Goal: Contribute content: Add original content to the website for others to see

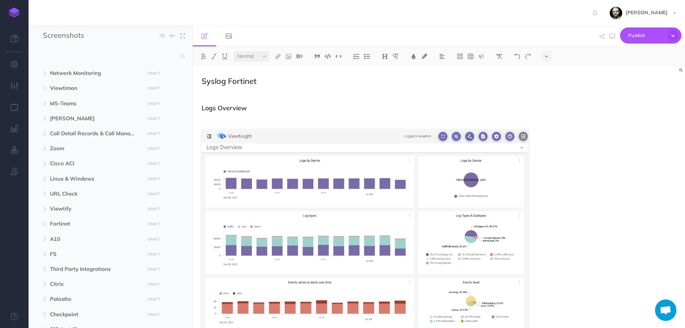
select select "null"
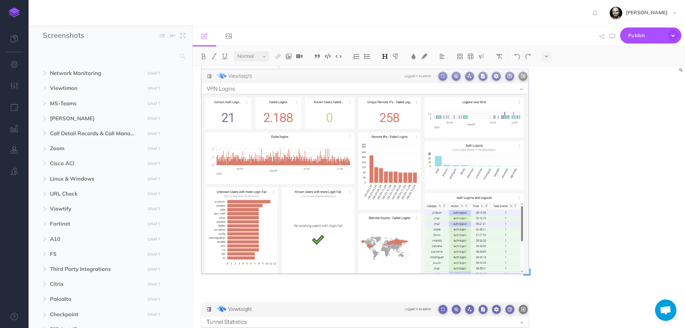
scroll to position [523, 0]
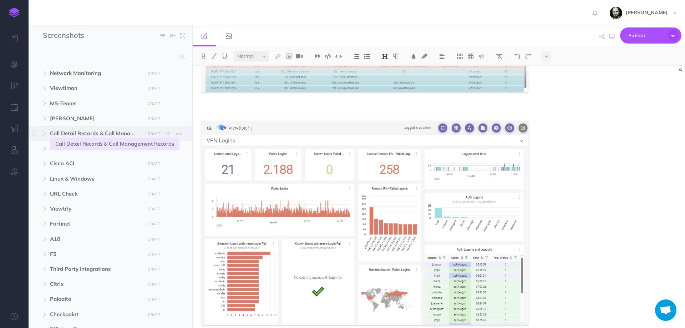
click at [76, 133] on span "Call Detail Records & Call Management Records" at bounding box center [95, 133] width 91 height 9
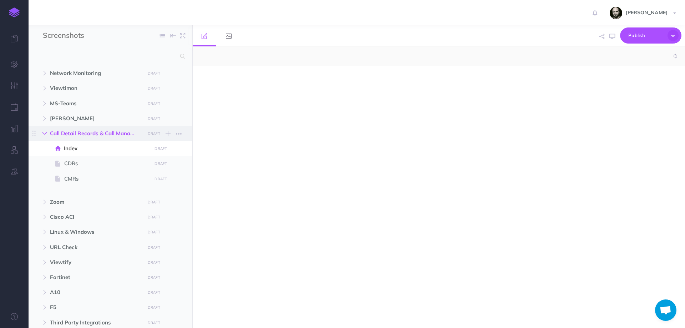
select select "null"
click at [44, 134] on icon "button" at bounding box center [44, 133] width 4 height 4
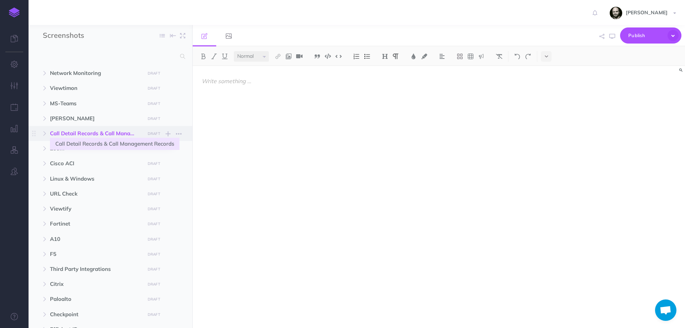
click at [66, 132] on span "Call Detail Records & Call Management Records" at bounding box center [95, 133] width 91 height 9
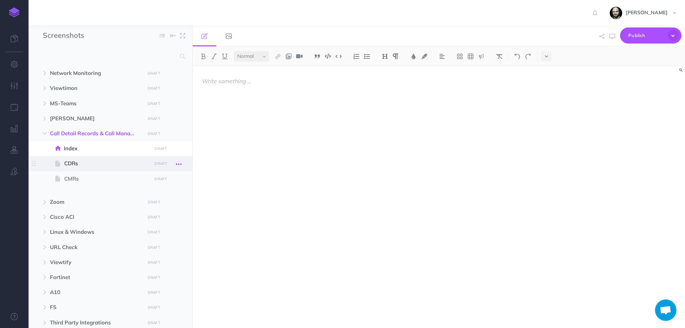
click at [178, 162] on icon "button" at bounding box center [179, 164] width 6 height 9
click at [180, 150] on icon "button" at bounding box center [179, 149] width 6 height 9
click at [159, 207] on link "Delete" at bounding box center [159, 209] width 54 height 12
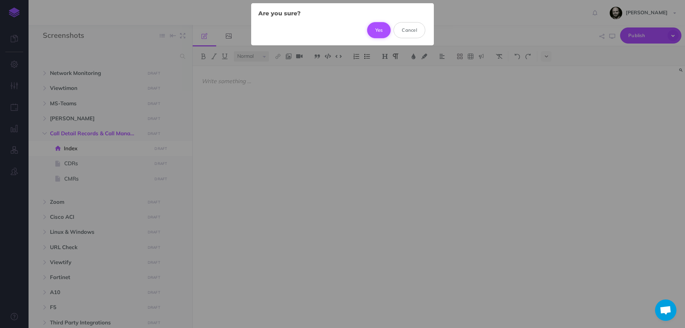
click at [383, 31] on button "Yes" at bounding box center [379, 30] width 24 height 16
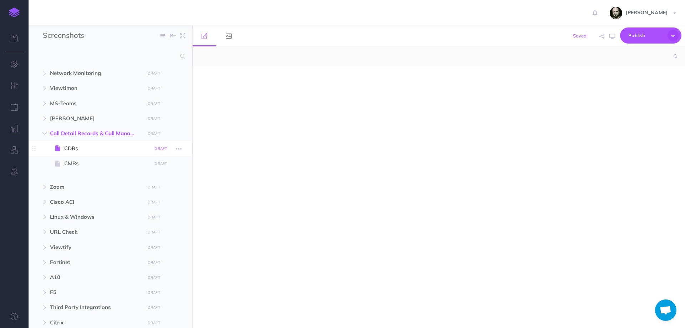
select select "null"
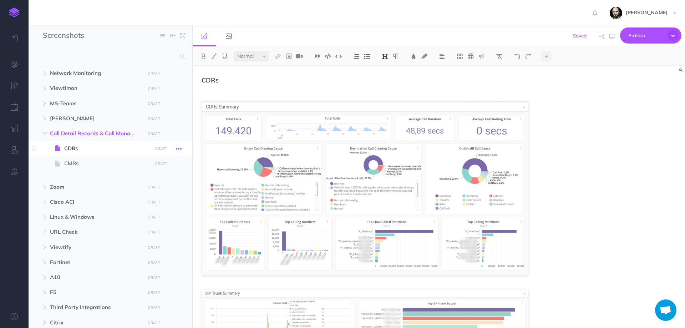
click at [181, 147] on icon "button" at bounding box center [179, 149] width 6 height 9
click at [153, 197] on link "Settings" at bounding box center [159, 197] width 54 height 12
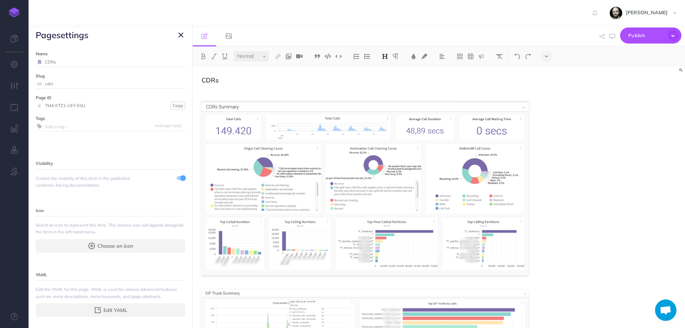
scroll to position [47, 0]
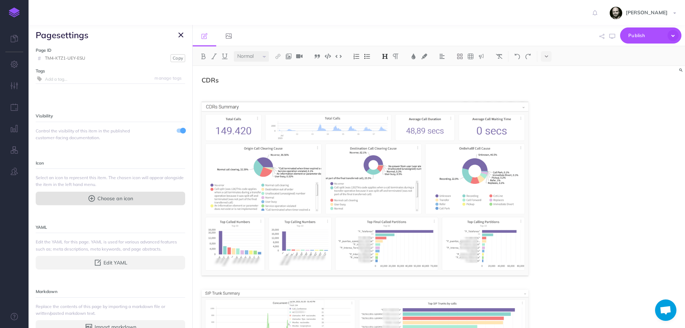
click at [101, 202] on span "Choose an icon" at bounding box center [115, 198] width 36 height 8
select select
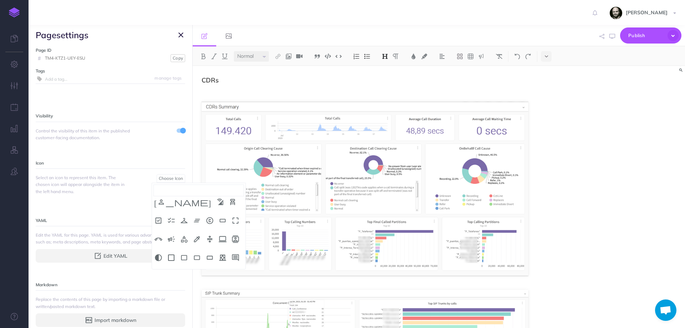
click at [266, 92] on p at bounding box center [365, 90] width 327 height 9
click at [187, 32] on span "page settings" at bounding box center [111, 35] width 164 height 20
click at [181, 32] on icon "button" at bounding box center [180, 35] width 5 height 9
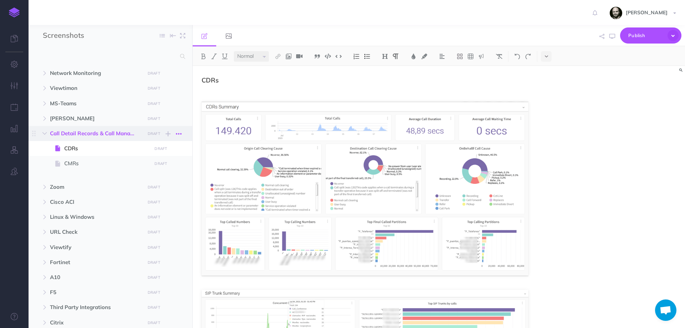
click at [179, 134] on icon "button" at bounding box center [179, 134] width 6 height 9
click at [157, 169] on link "Settings" at bounding box center [159, 170] width 54 height 12
select select
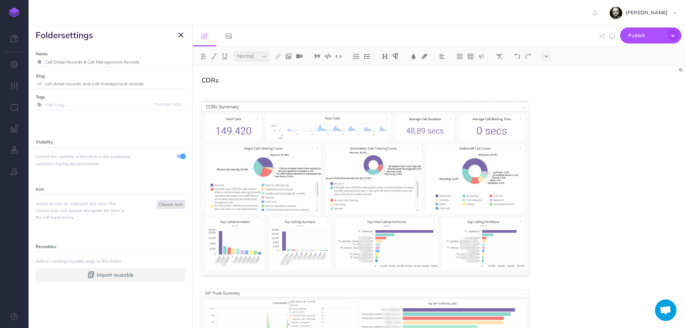
click at [162, 202] on span "Choose Icon" at bounding box center [171, 204] width 24 height 5
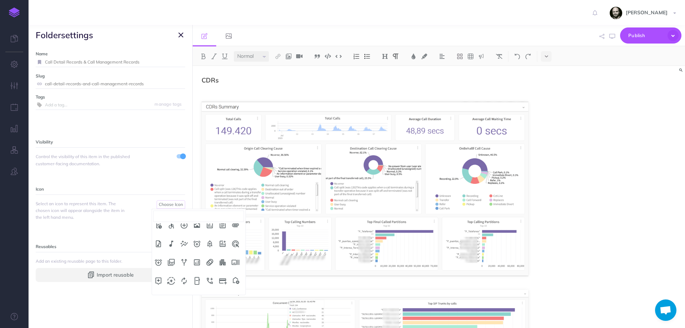
scroll to position [0, 0]
click at [87, 114] on div "Tags manage tags" at bounding box center [111, 106] width 150 height 27
click at [182, 35] on icon "button" at bounding box center [180, 35] width 5 height 9
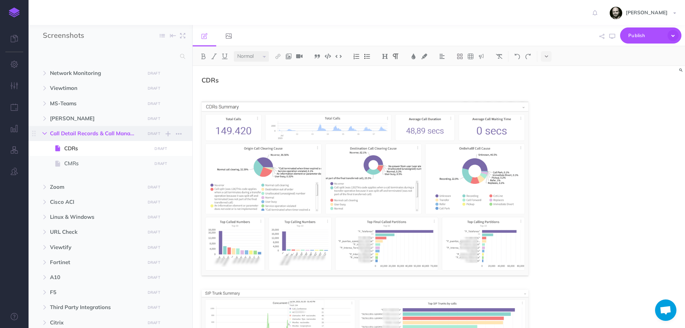
click at [47, 131] on button "button" at bounding box center [44, 133] width 13 height 9
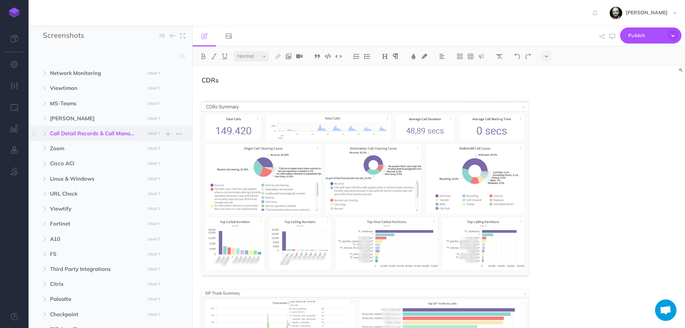
click at [82, 127] on span "Call Detail Records & Call Management Records DRAFT Publish these changes Never…" at bounding box center [118, 133] width 137 height 15
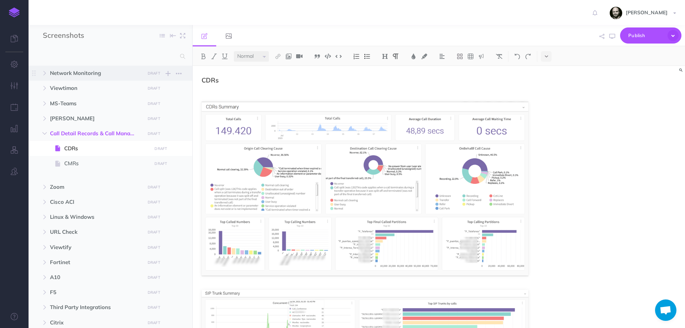
click at [83, 70] on span "Network Monitoring" at bounding box center [95, 73] width 91 height 9
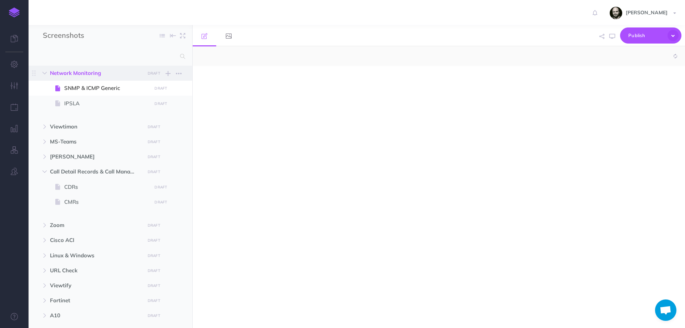
select select "null"
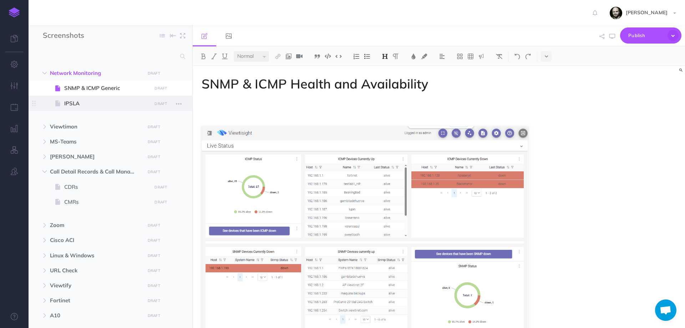
click at [68, 105] on span "IPSLA" at bounding box center [106, 103] width 85 height 9
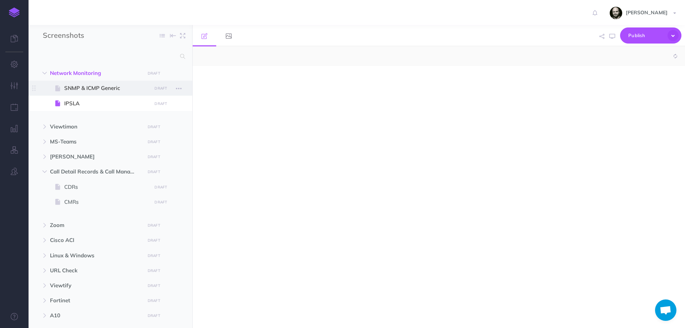
select select "null"
click at [79, 85] on span "SNMP & ICMP Generic" at bounding box center [106, 88] width 85 height 9
select select "null"
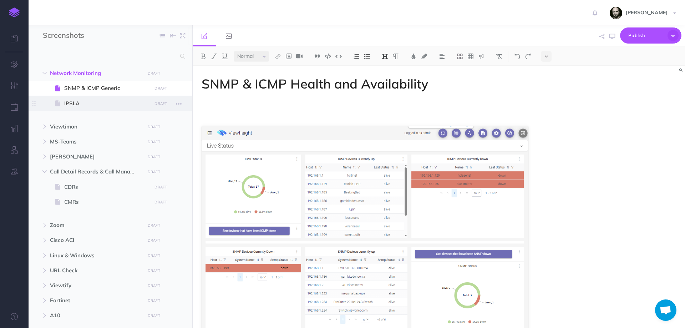
click at [80, 100] on span "IPSLA" at bounding box center [106, 103] width 85 height 9
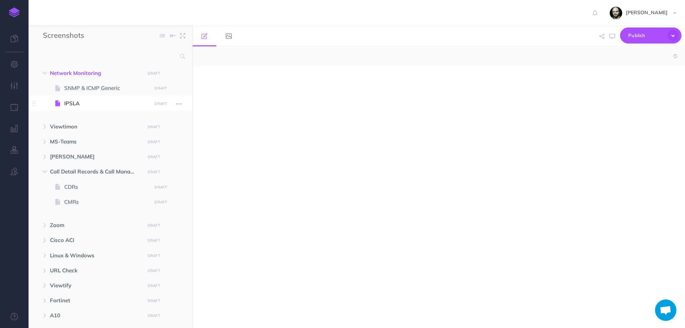
select select "null"
click at [78, 90] on span "SNMP & ICMP Generic" at bounding box center [106, 88] width 85 height 9
select select "null"
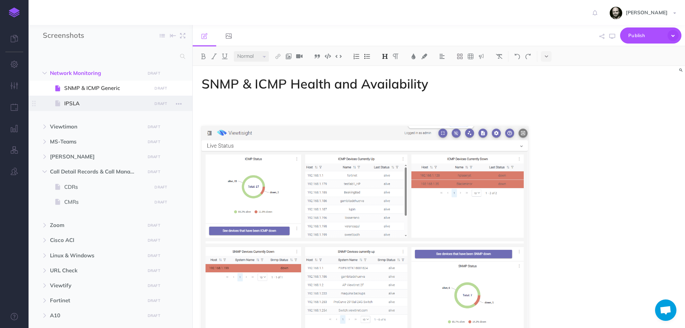
click at [75, 106] on span "IPSLA" at bounding box center [106, 103] width 85 height 9
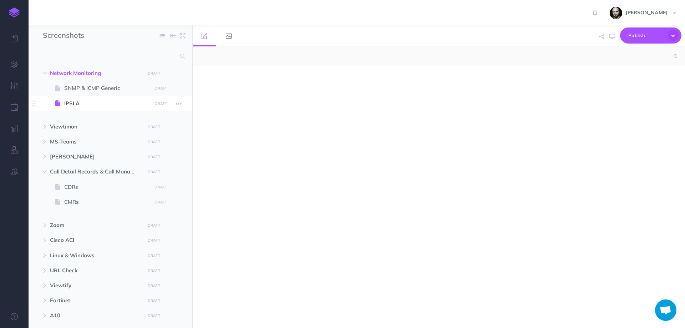
select select "null"
click at [56, 125] on span "Viewtimon" at bounding box center [95, 126] width 91 height 9
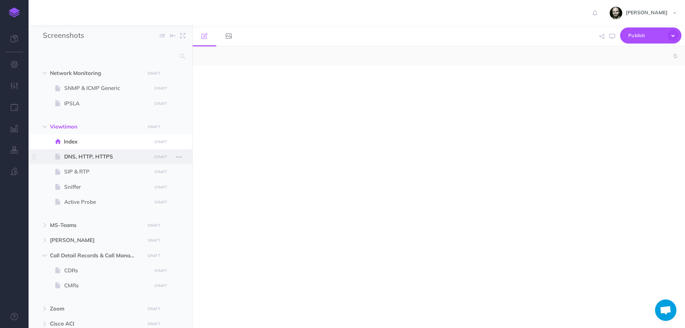
select select "null"
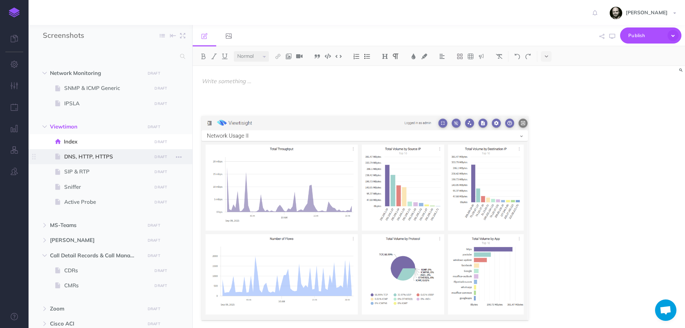
click at [86, 158] on span "DNS, HTTP, HTTPS" at bounding box center [106, 156] width 85 height 9
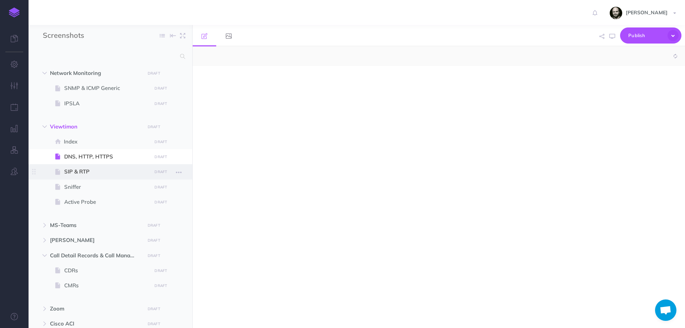
select select "null"
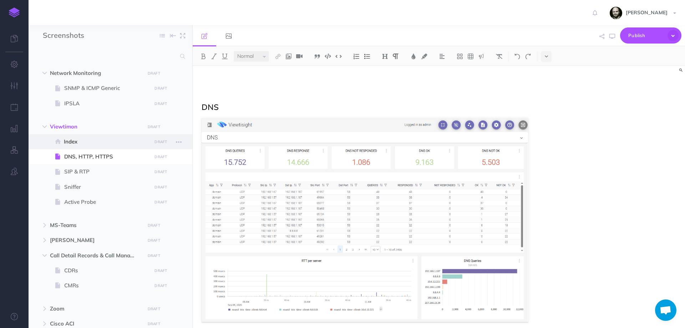
click at [78, 143] on span "Index" at bounding box center [107, 141] width 86 height 9
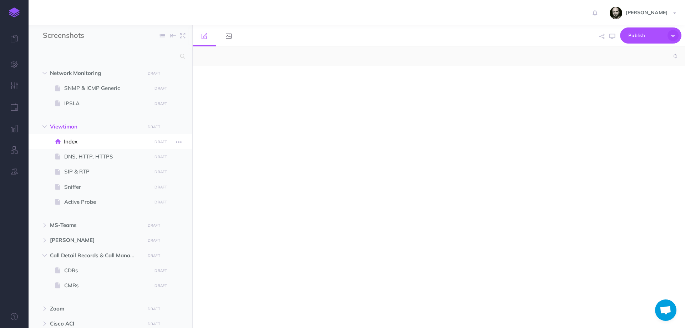
select select "null"
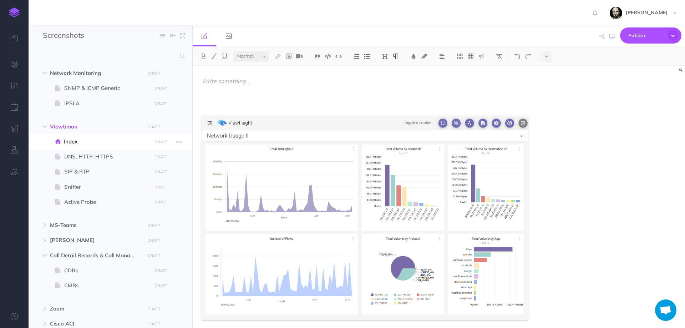
click at [77, 139] on span "Index" at bounding box center [107, 141] width 86 height 9
click at [180, 142] on icon "button" at bounding box center [179, 142] width 6 height 9
click at [141, 188] on link "Settings" at bounding box center [159, 190] width 54 height 12
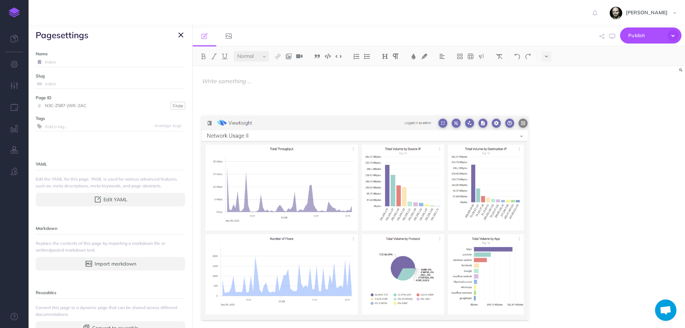
click at [64, 60] on input "Index" at bounding box center [115, 61] width 140 height 9
click at [179, 33] on icon "button" at bounding box center [180, 35] width 5 height 9
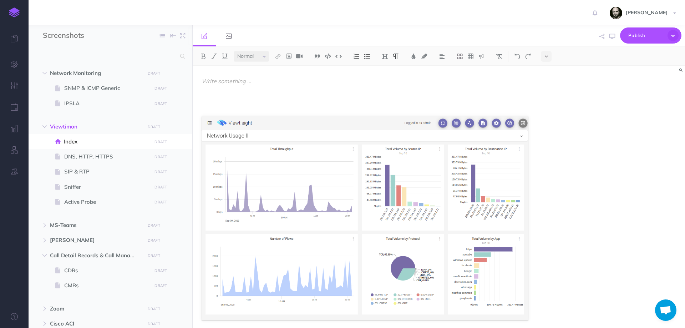
drag, startPoint x: 257, startPoint y: 79, endPoint x: 201, endPoint y: 79, distance: 55.7
click at [386, 54] on img at bounding box center [385, 57] width 6 height 6
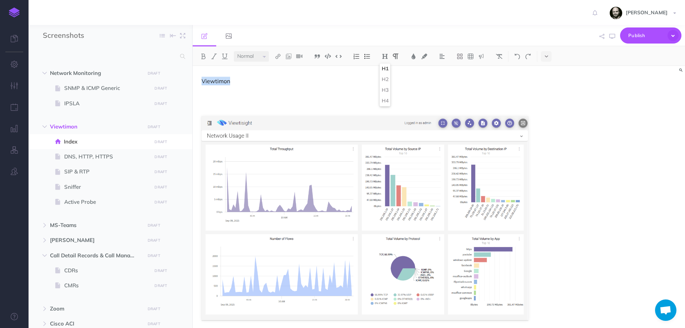
click at [386, 69] on button "H1" at bounding box center [385, 69] width 11 height 11
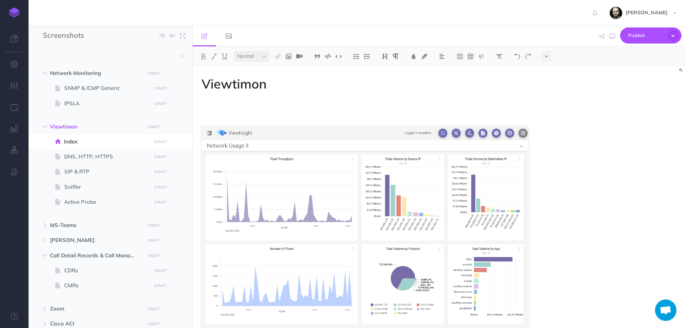
click at [278, 104] on p at bounding box center [365, 103] width 327 height 9
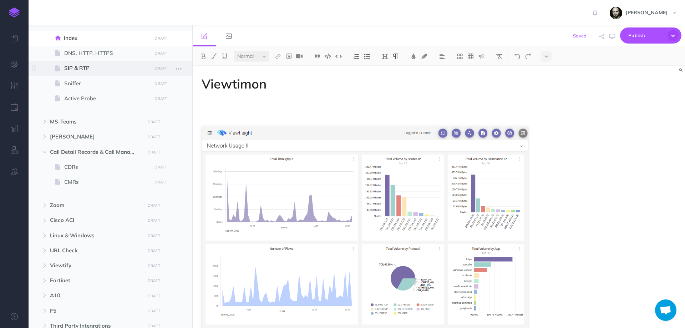
scroll to position [143, 0]
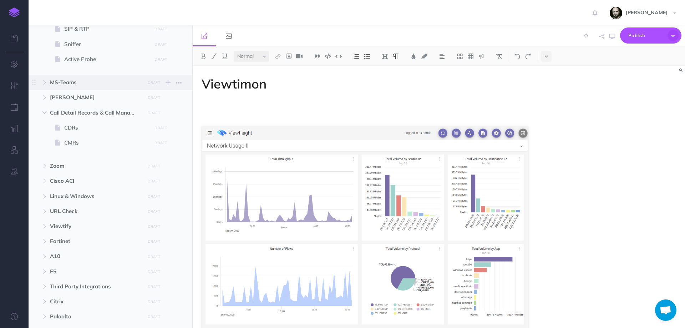
click at [70, 82] on span "MS-Teams" at bounding box center [95, 82] width 91 height 9
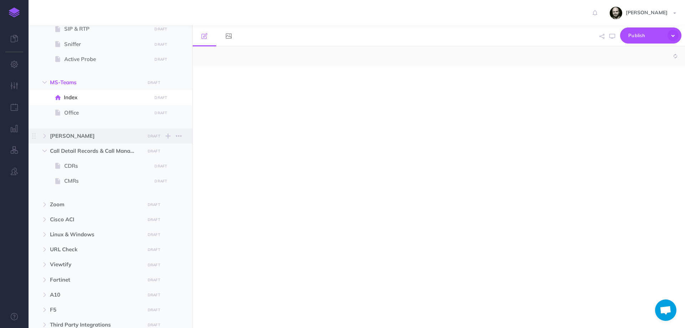
select select "null"
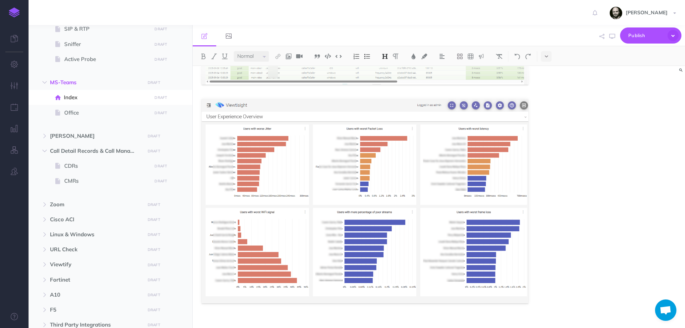
scroll to position [1285, 0]
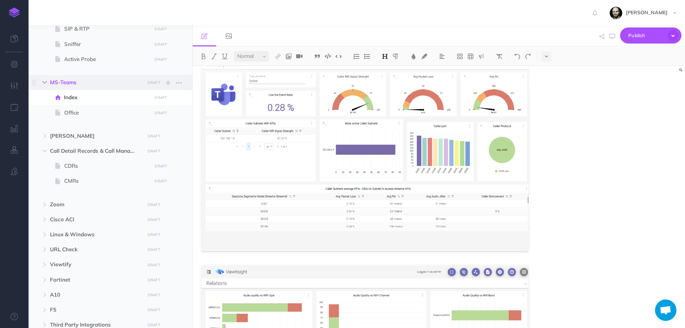
click at [44, 86] on button "button" at bounding box center [44, 82] width 13 height 9
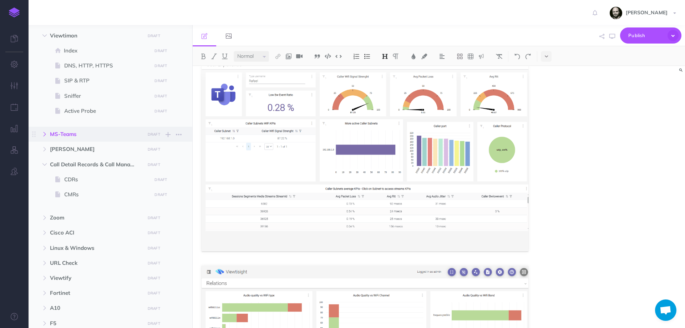
scroll to position [0, 0]
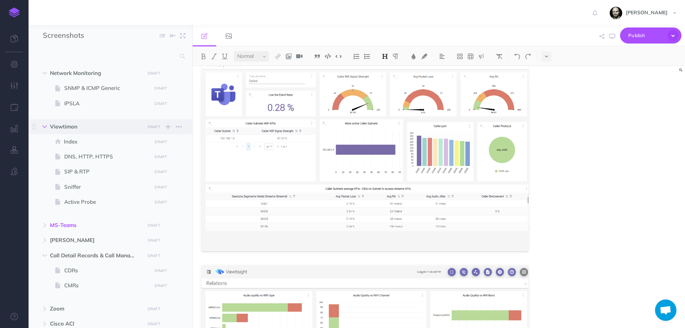
click at [42, 125] on icon "button" at bounding box center [44, 127] width 4 height 4
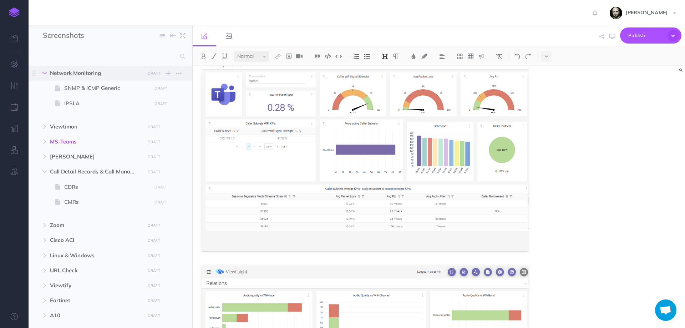
click at [42, 73] on icon "button" at bounding box center [44, 73] width 4 height 4
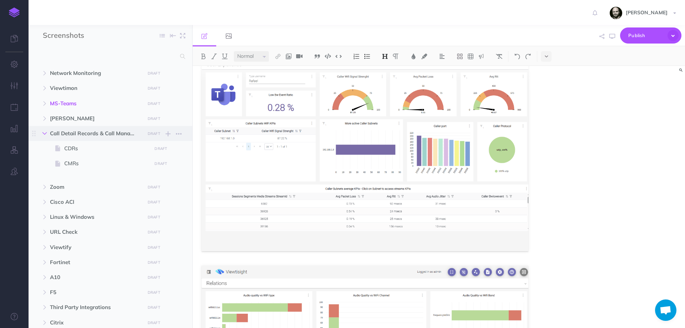
click at [44, 134] on icon "button" at bounding box center [44, 133] width 4 height 4
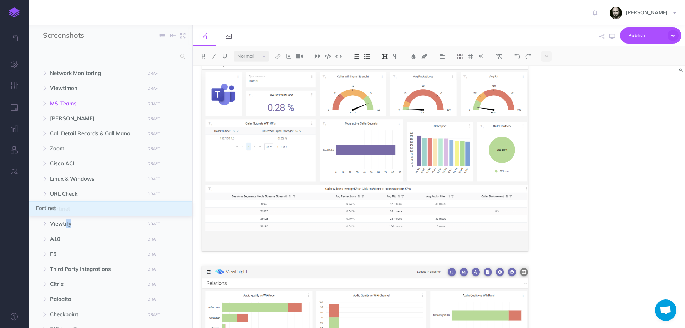
drag, startPoint x: 36, startPoint y: 225, endPoint x: 36, endPoint y: 208, distance: 17.1
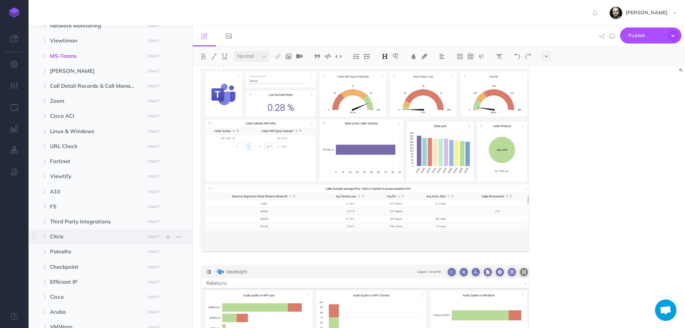
scroll to position [95, 0]
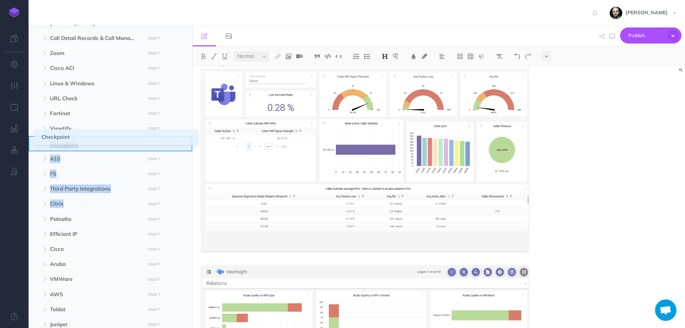
drag, startPoint x: 35, startPoint y: 218, endPoint x: 42, endPoint y: 136, distance: 82.4
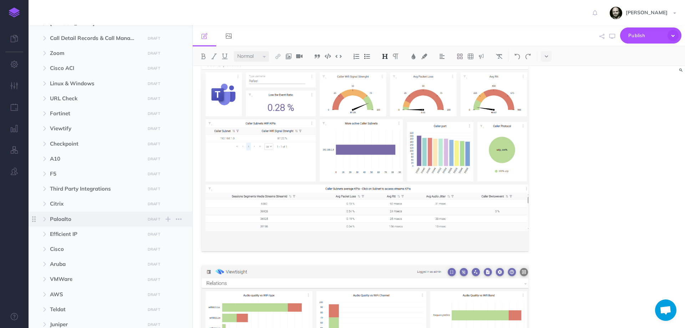
click at [34, 220] on icon at bounding box center [34, 219] width 9 height 9
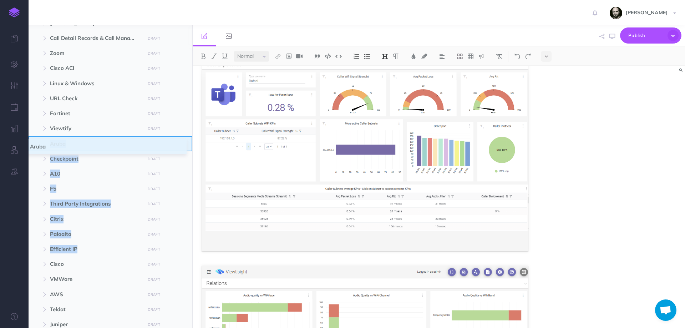
drag, startPoint x: 36, startPoint y: 262, endPoint x: 31, endPoint y: 145, distance: 117.5
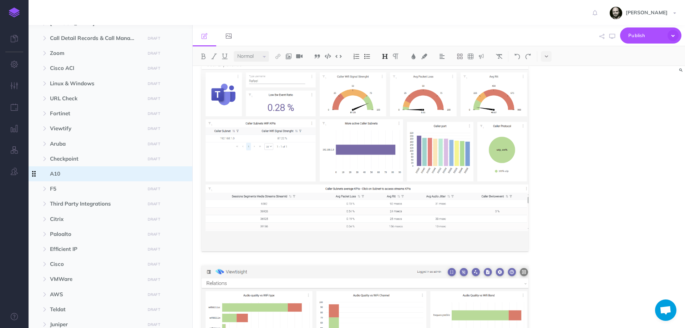
click at [34, 169] on span at bounding box center [34, 173] width 11 height 15
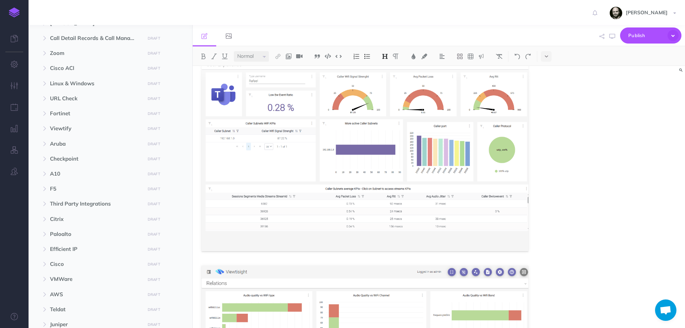
click at [551, 189] on div "MS-Teams The integration with Microsoft Teams is done through the Microsoft Gra…" at bounding box center [439, 197] width 492 height 262
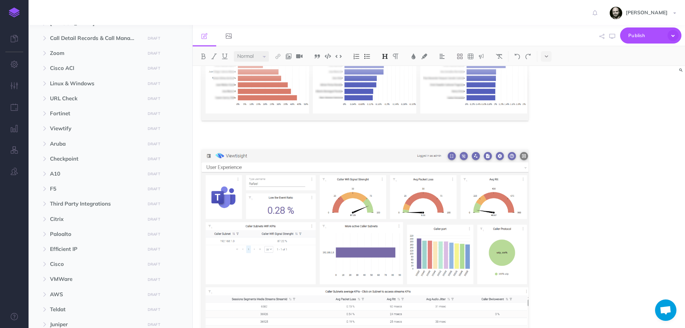
scroll to position [1094, 0]
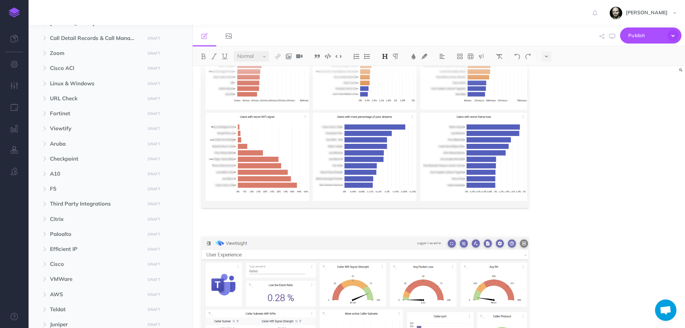
click at [623, 179] on div "MS-Teams The integration with Microsoft Teams is done through the Microsoft Gra…" at bounding box center [439, 197] width 492 height 262
drag, startPoint x: 359, startPoint y: 167, endPoint x: 290, endPoint y: 219, distance: 85.9
click at [290, 219] on div "MS-Teams The integration with Microsoft Teams is done through the Microsoft Gra…" at bounding box center [365, 65] width 345 height 2187
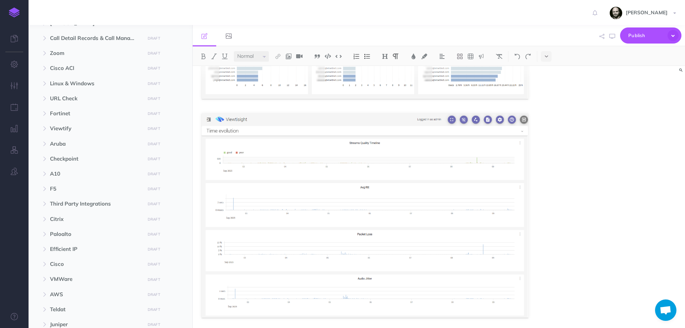
scroll to position [1925, 0]
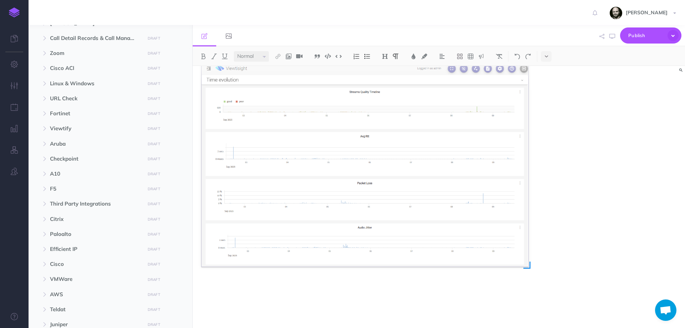
click at [276, 161] on img at bounding box center [365, 164] width 327 height 204
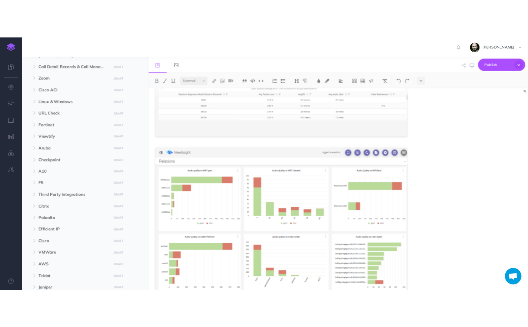
scroll to position [1475, 0]
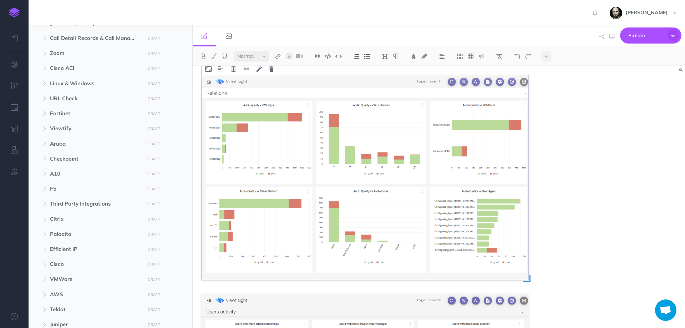
click at [264, 146] on img at bounding box center [365, 177] width 327 height 204
click at [638, 130] on div "MS-Teams The integration with Microsoft Teams is done through the Microsoft Gra…" at bounding box center [439, 197] width 492 height 262
click at [609, 35] on button "button" at bounding box center [612, 36] width 9 height 21
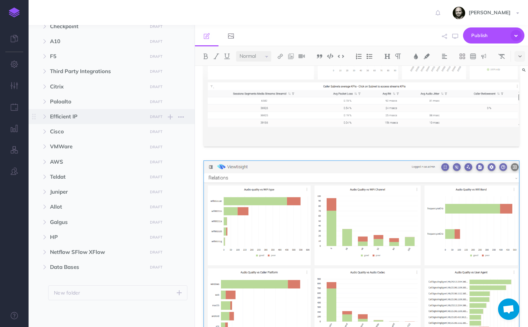
scroll to position [229, 0]
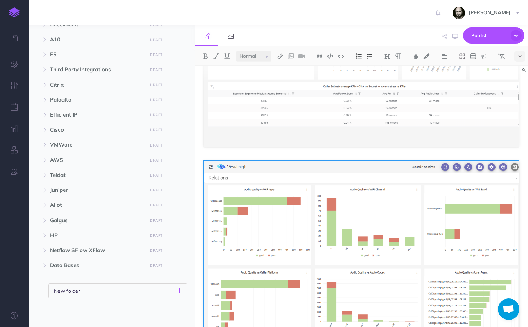
click at [95, 291] on button "New folder" at bounding box center [117, 291] width 139 height 15
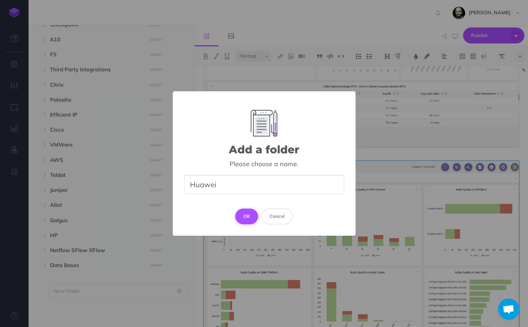
type input "Huawei"
click at [253, 214] on button "OK" at bounding box center [246, 217] width 23 height 16
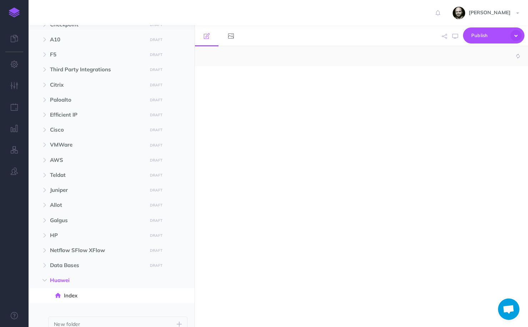
select select "null"
click at [258, 151] on div at bounding box center [361, 193] width 333 height 254
click at [171, 282] on icon "button" at bounding box center [170, 281] width 5 height 9
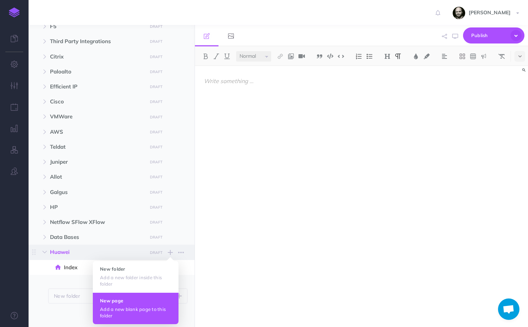
scroll to position [263, 0]
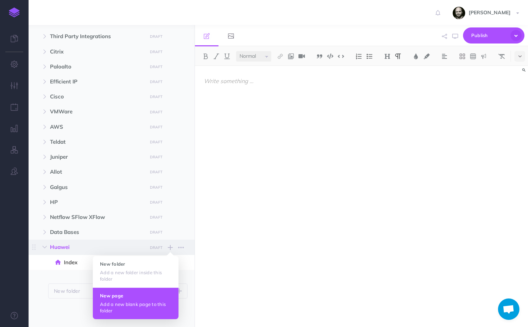
click at [141, 299] on button "New page Add a new blank page to this folder" at bounding box center [136, 304] width 86 height 32
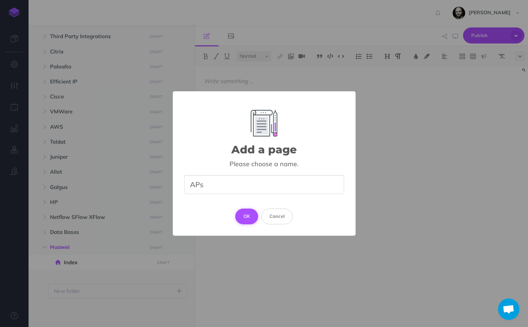
type input "APs"
click at [252, 216] on button "OK" at bounding box center [246, 217] width 23 height 16
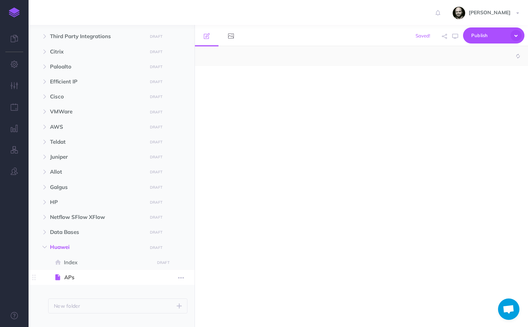
select select "null"
click at [245, 111] on div at bounding box center [361, 193] width 333 height 254
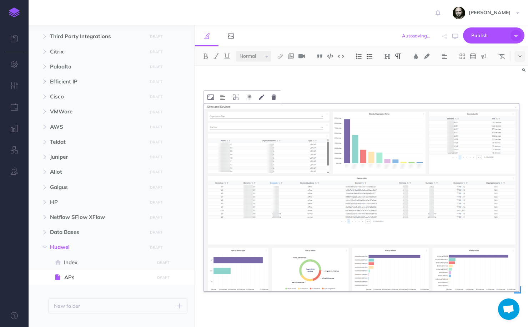
scroll to position [10, 0]
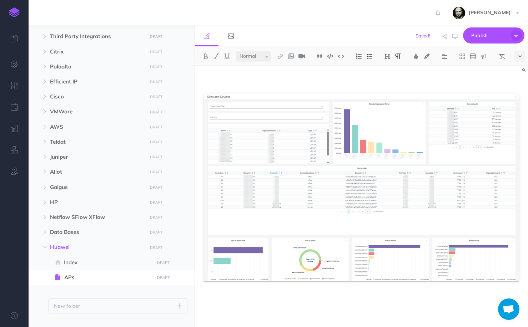
click at [251, 302] on p at bounding box center [361, 304] width 315 height 17
click at [258, 300] on p at bounding box center [361, 304] width 315 height 17
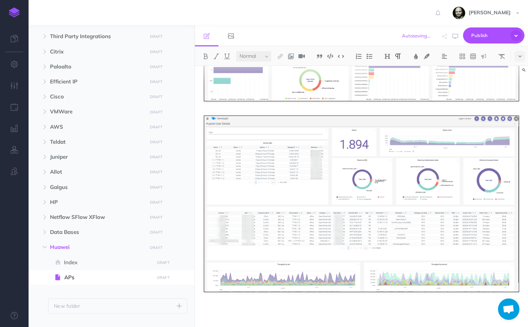
scroll to position [201, 0]
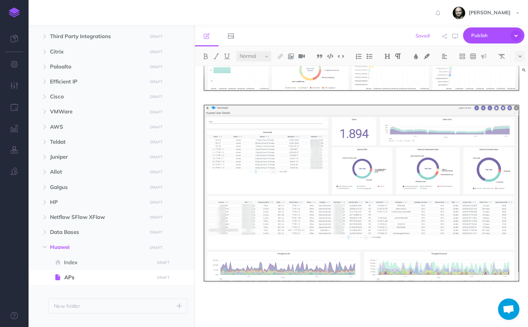
click at [225, 306] on p at bounding box center [361, 304] width 315 height 17
click at [315, 302] on p at bounding box center [361, 304] width 315 height 17
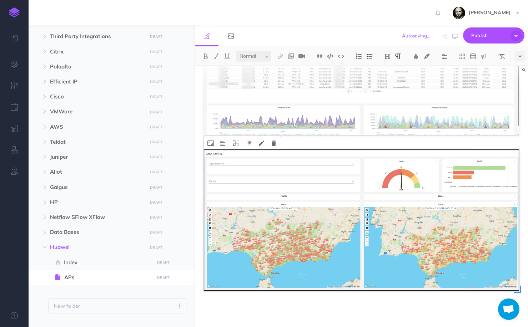
scroll to position [356, 0]
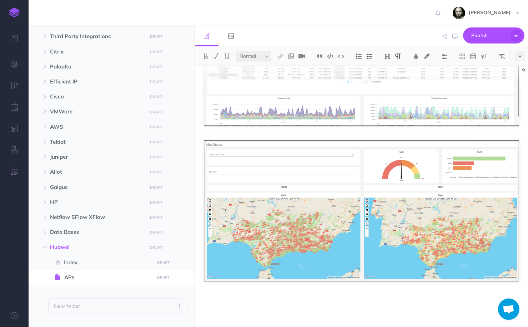
click at [281, 297] on p at bounding box center [361, 304] width 315 height 17
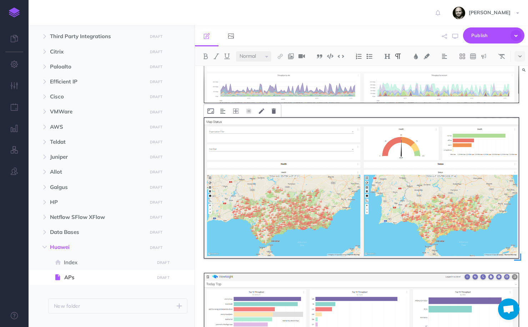
scroll to position [526, 0]
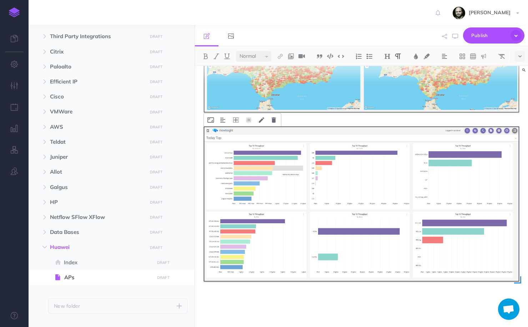
click at [288, 151] on img at bounding box center [361, 204] width 315 height 155
click at [275, 119] on icon at bounding box center [274, 119] width 4 height 5
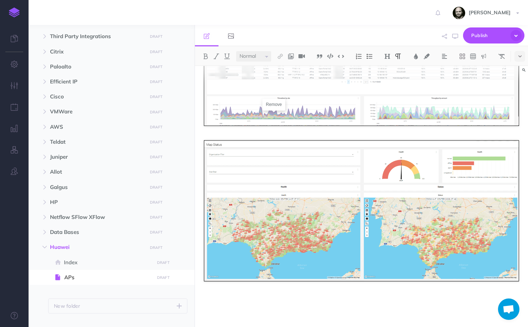
click at [288, 313] on p at bounding box center [361, 304] width 315 height 17
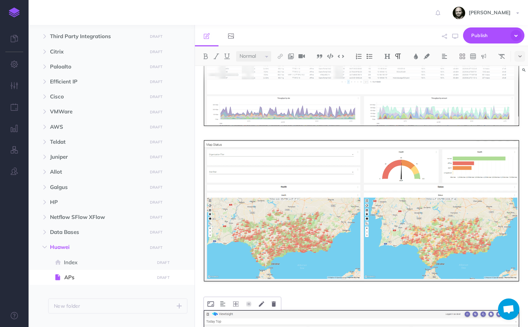
scroll to position [540, 0]
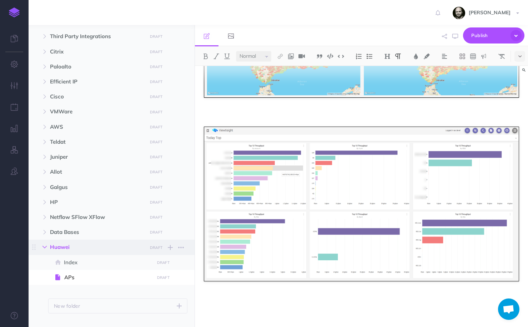
click at [47, 247] on button "button" at bounding box center [44, 247] width 13 height 9
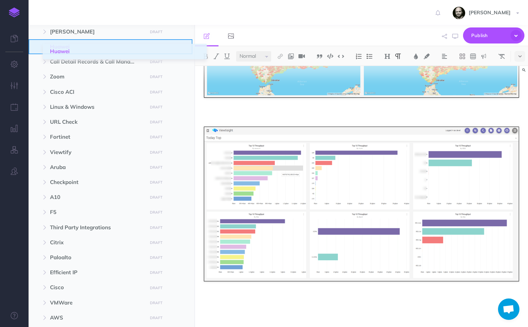
scroll to position [80, 0]
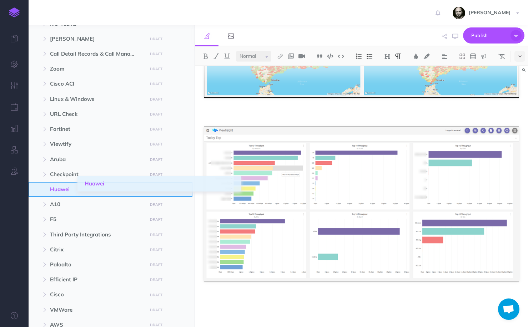
drag, startPoint x: 35, startPoint y: 268, endPoint x: 85, endPoint y: 187, distance: 95.5
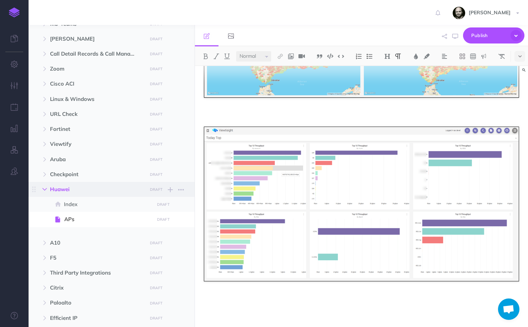
click at [44, 190] on icon "button" at bounding box center [44, 189] width 4 height 4
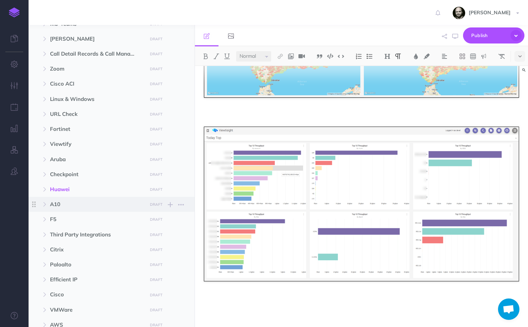
click at [34, 199] on span at bounding box center [34, 204] width 11 height 15
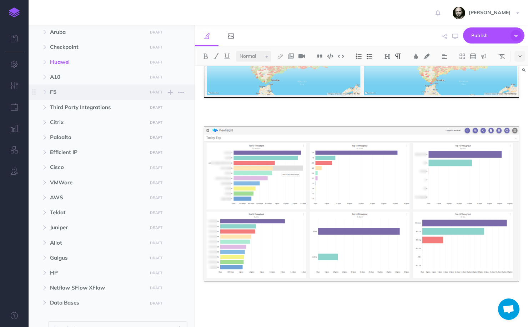
scroll to position [245, 0]
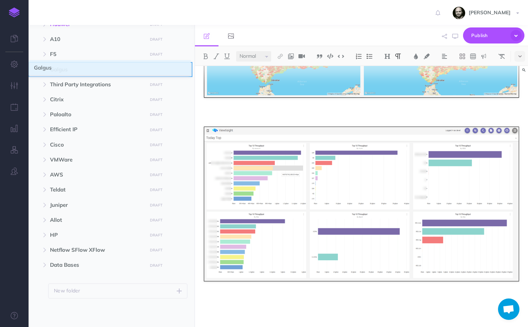
drag, startPoint x: 33, startPoint y: 219, endPoint x: 35, endPoint y: 67, distance: 152.7
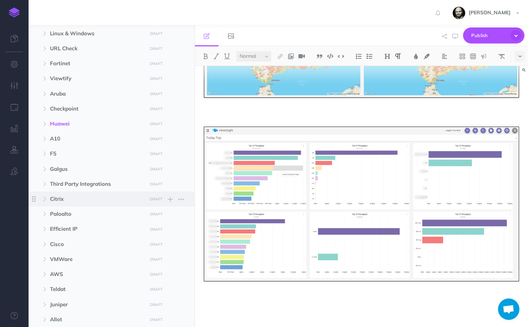
scroll to position [102, 0]
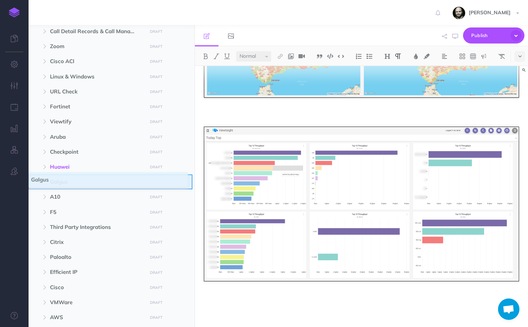
drag, startPoint x: 32, startPoint y: 214, endPoint x: 32, endPoint y: 182, distance: 32.5
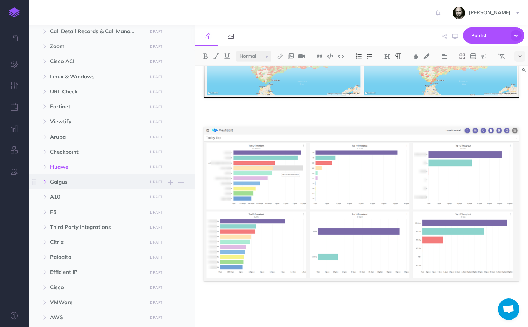
click at [50, 181] on button "button" at bounding box center [44, 182] width 13 height 9
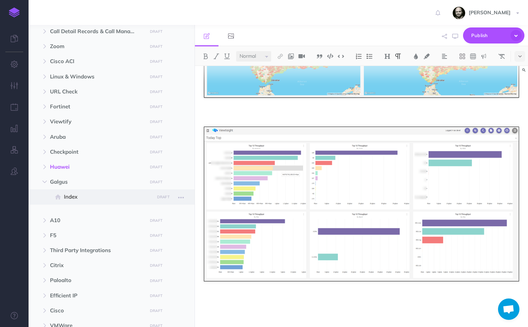
click at [76, 197] on span "Index" at bounding box center [108, 197] width 88 height 9
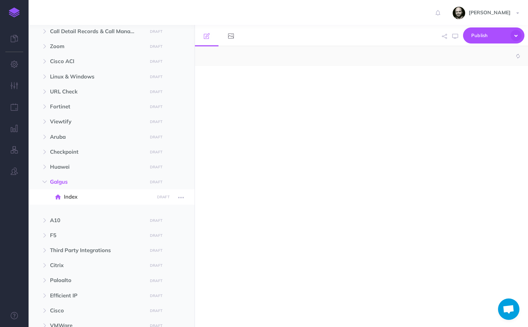
select select "null"
click at [254, 88] on div at bounding box center [361, 193] width 333 height 254
click at [386, 59] on img at bounding box center [387, 57] width 6 height 6
click at [389, 68] on button "H1" at bounding box center [387, 69] width 11 height 11
click at [244, 138] on div "Galgus" at bounding box center [361, 193] width 333 height 254
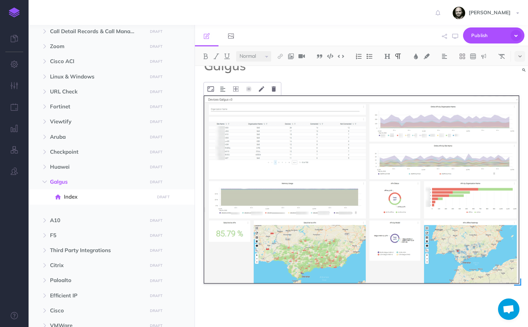
scroll to position [24, 0]
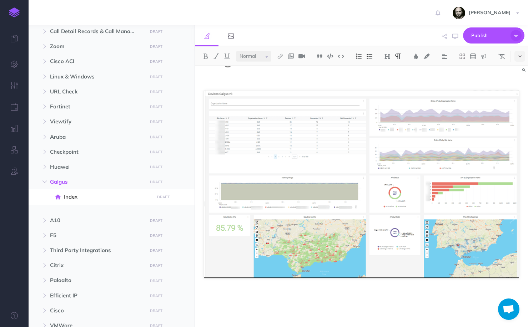
click at [259, 299] on p at bounding box center [361, 296] width 315 height 9
click at [355, 300] on p at bounding box center [361, 296] width 315 height 9
